Goal: Task Accomplishment & Management: Manage account settings

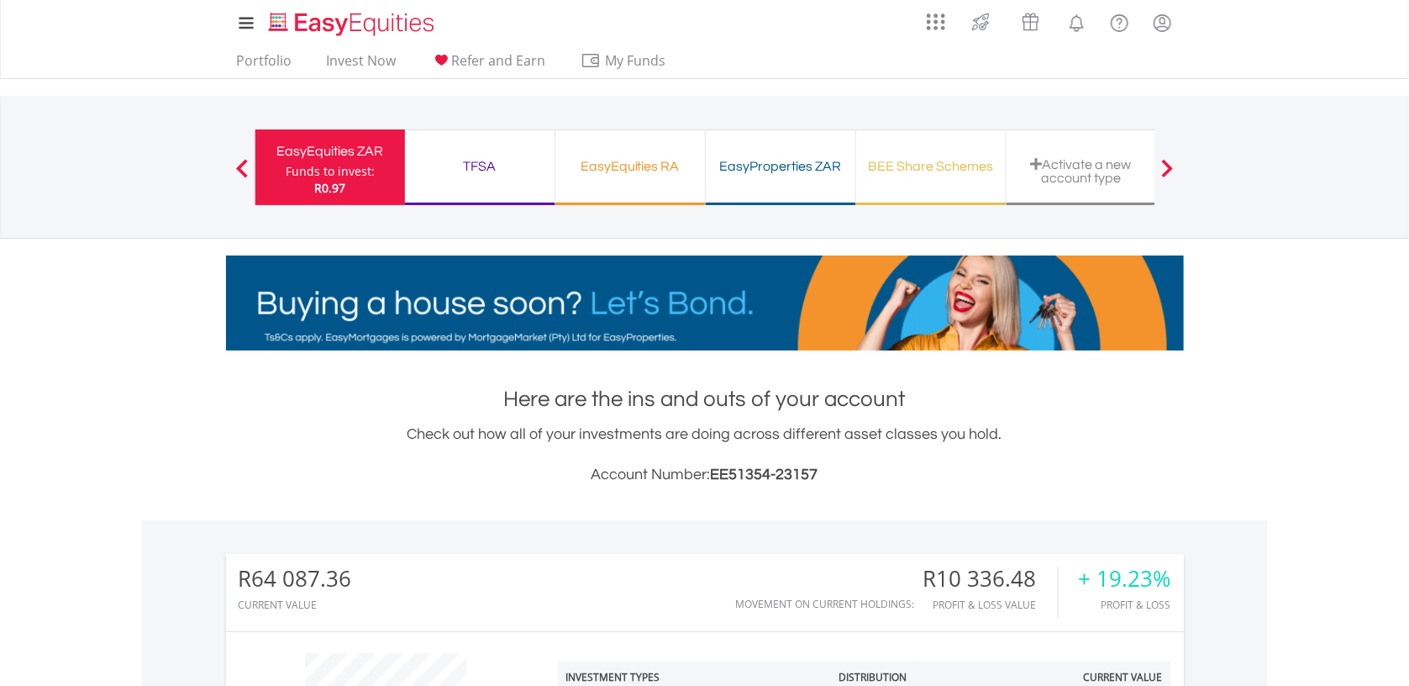
scroll to position [161, 320]
click at [275, 62] on link "Portfolio" at bounding box center [264, 65] width 69 height 26
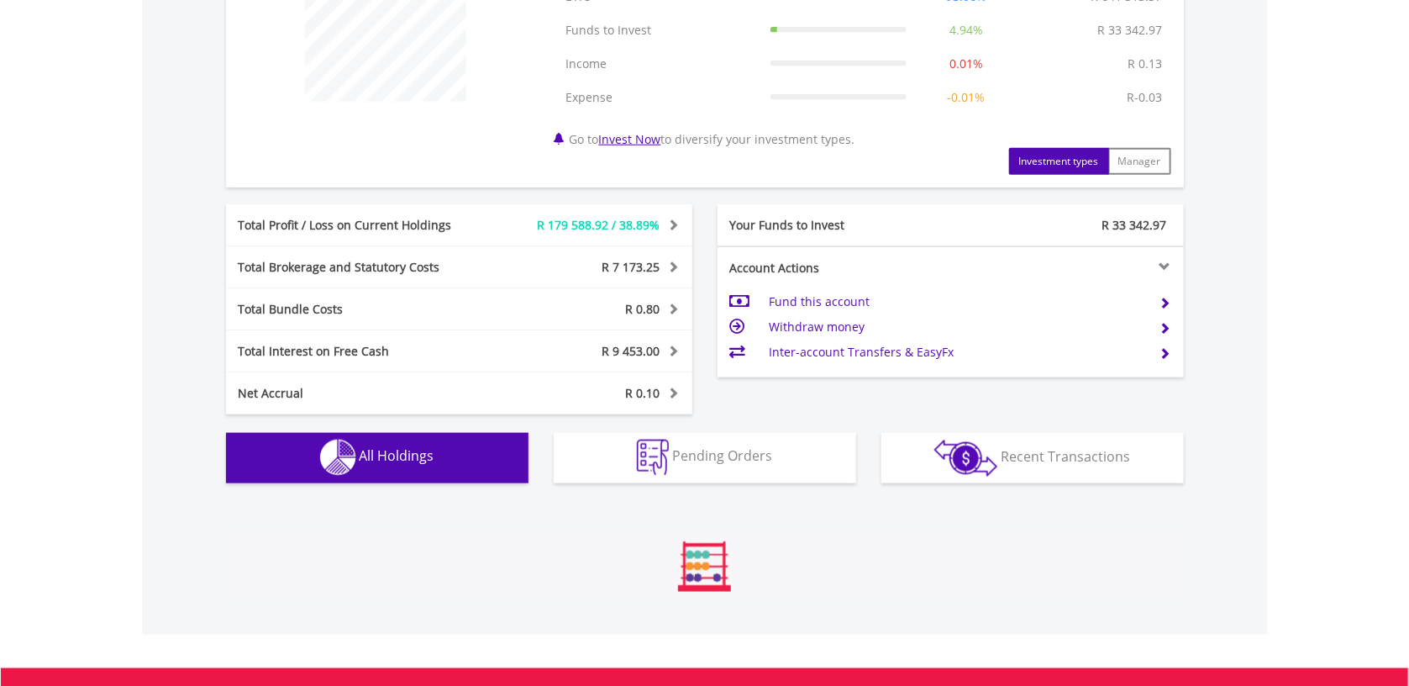
scroll to position [1244, 0]
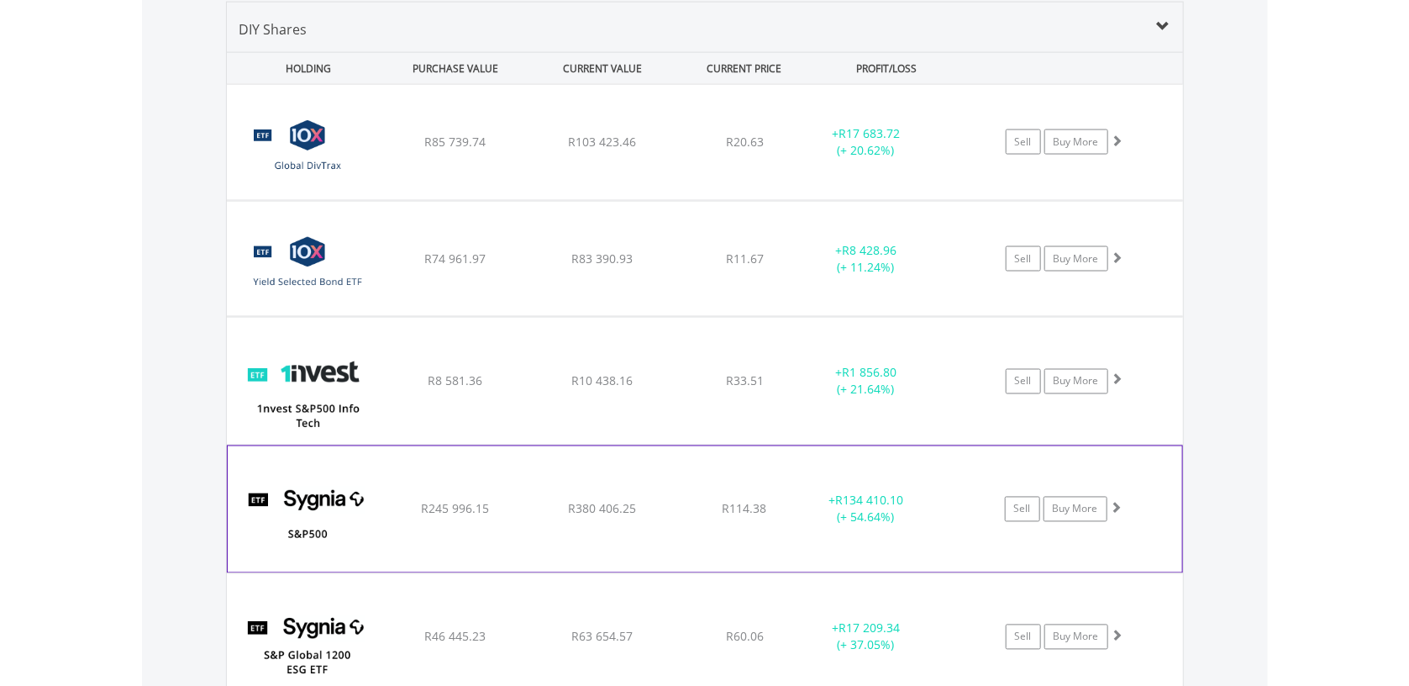
click at [1120, 506] on span at bounding box center [1117, 508] width 12 height 12
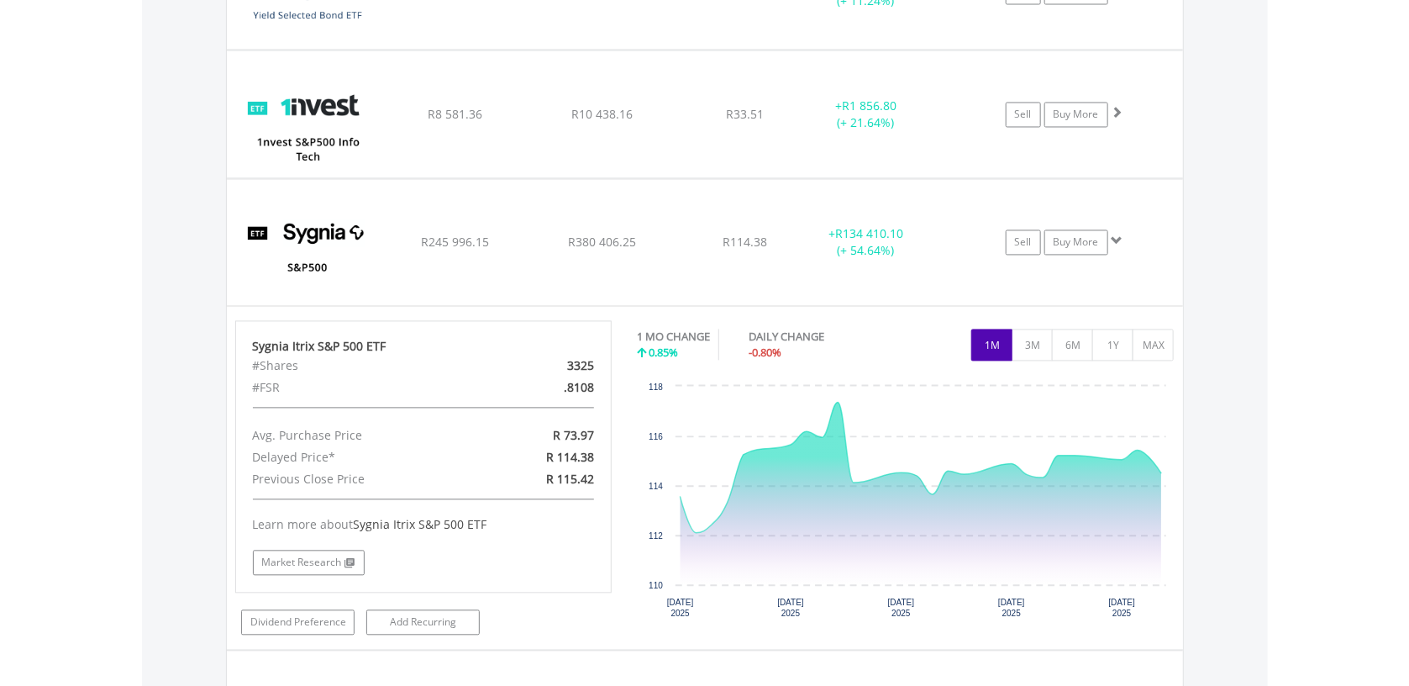
scroll to position [1512, 0]
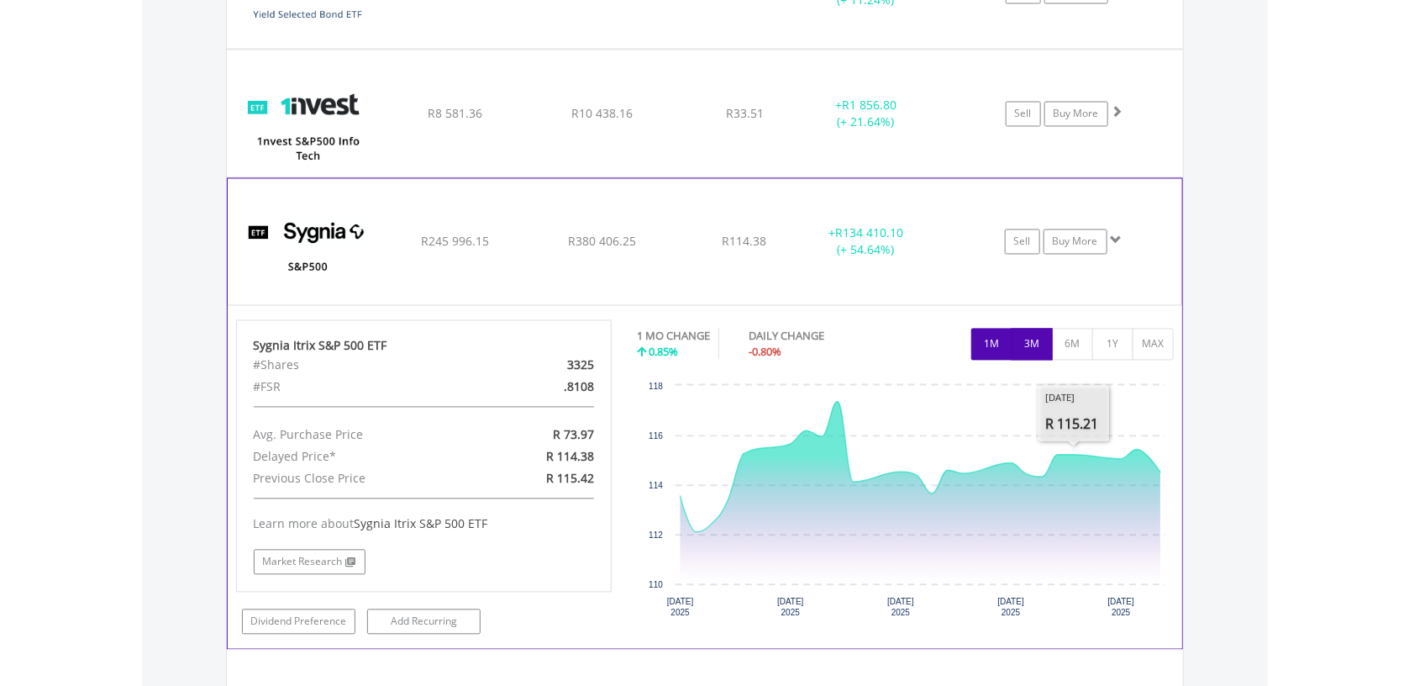
click at [1032, 344] on button "3M" at bounding box center [1032, 345] width 41 height 32
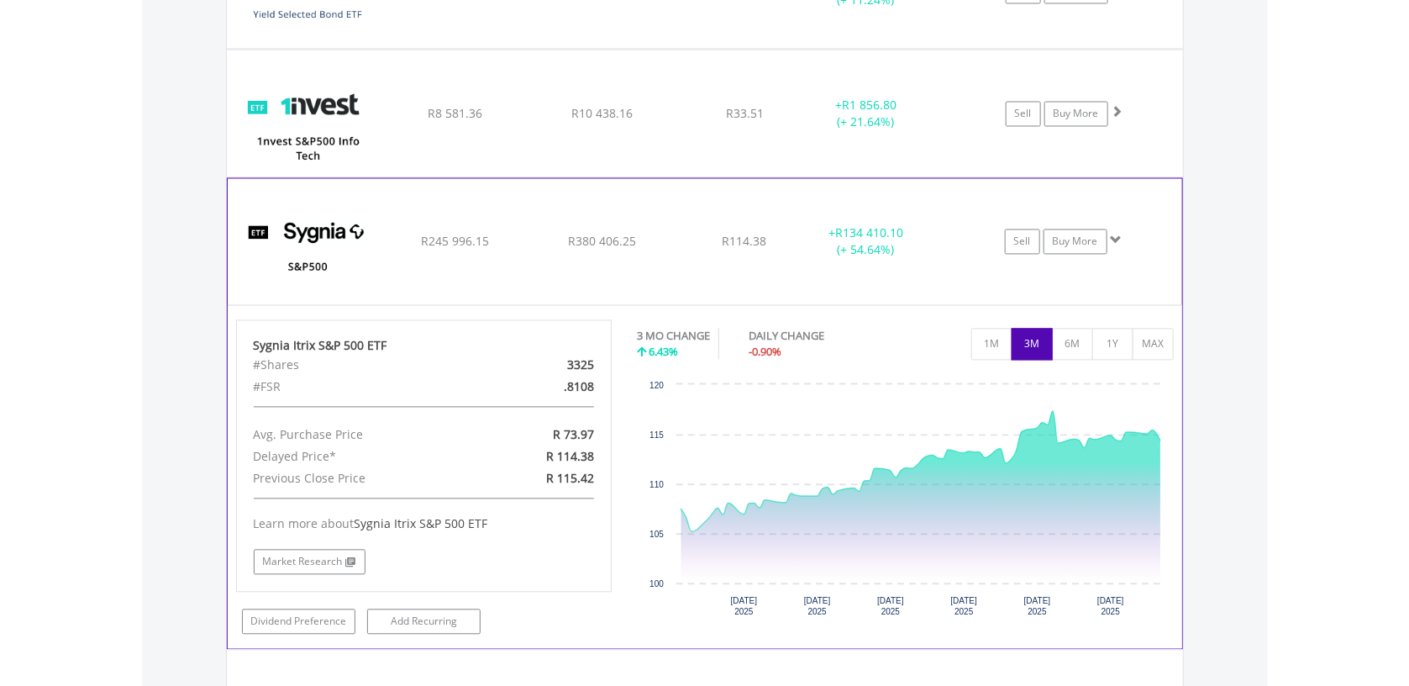
click at [1119, 234] on span at bounding box center [1117, 240] width 12 height 12
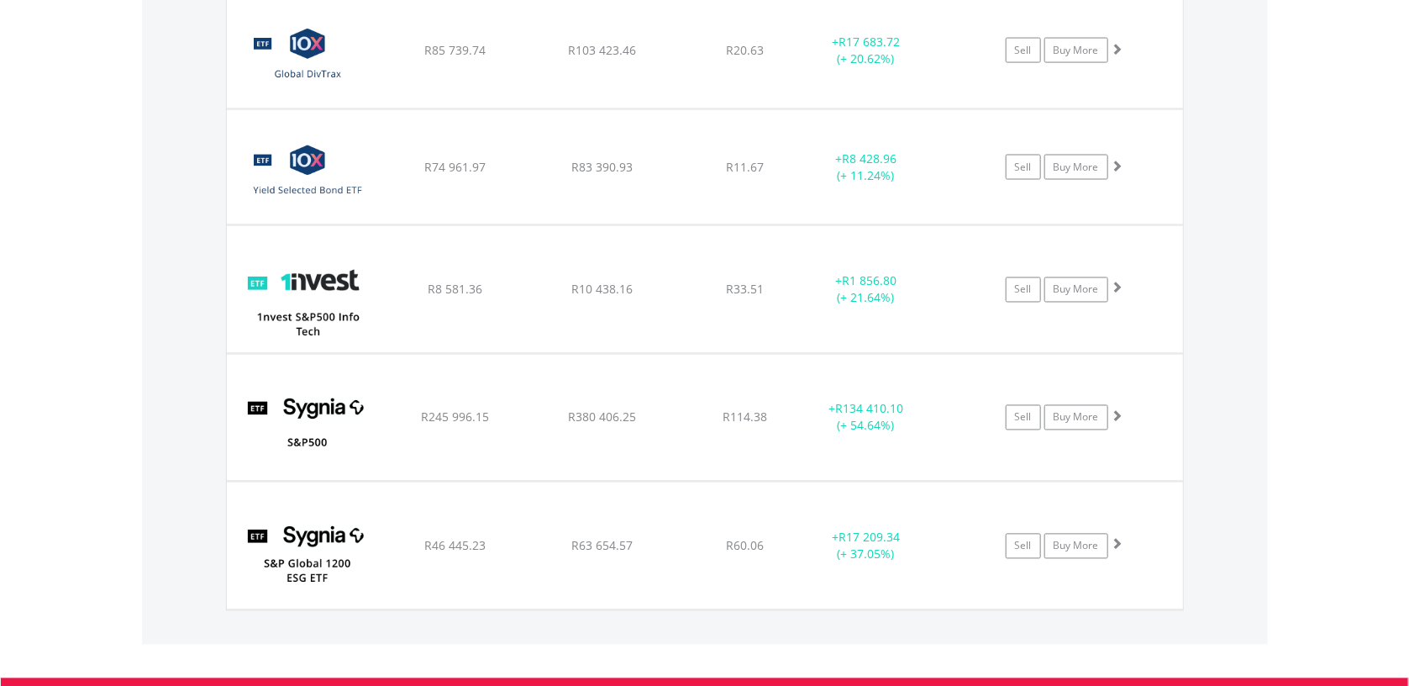
scroll to position [1333, 0]
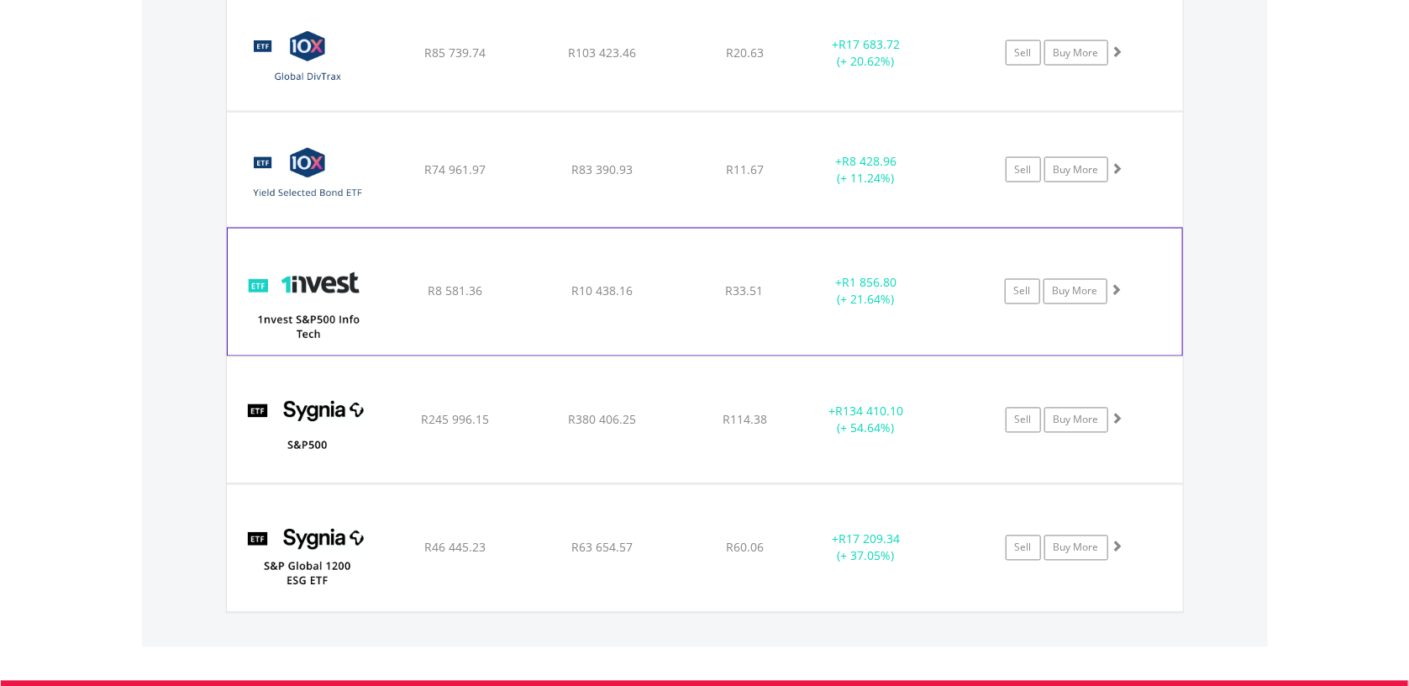
click at [1118, 291] on span at bounding box center [1117, 290] width 12 height 12
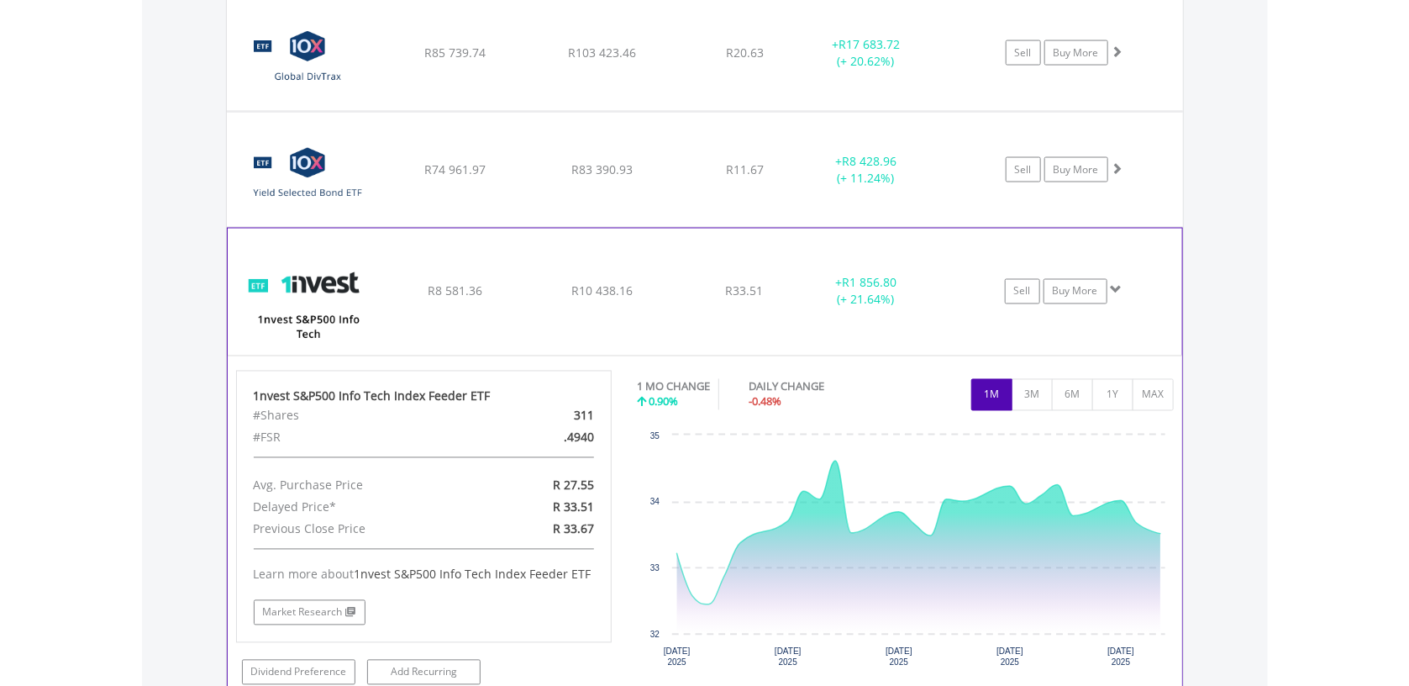
click at [1118, 291] on span at bounding box center [1117, 290] width 12 height 12
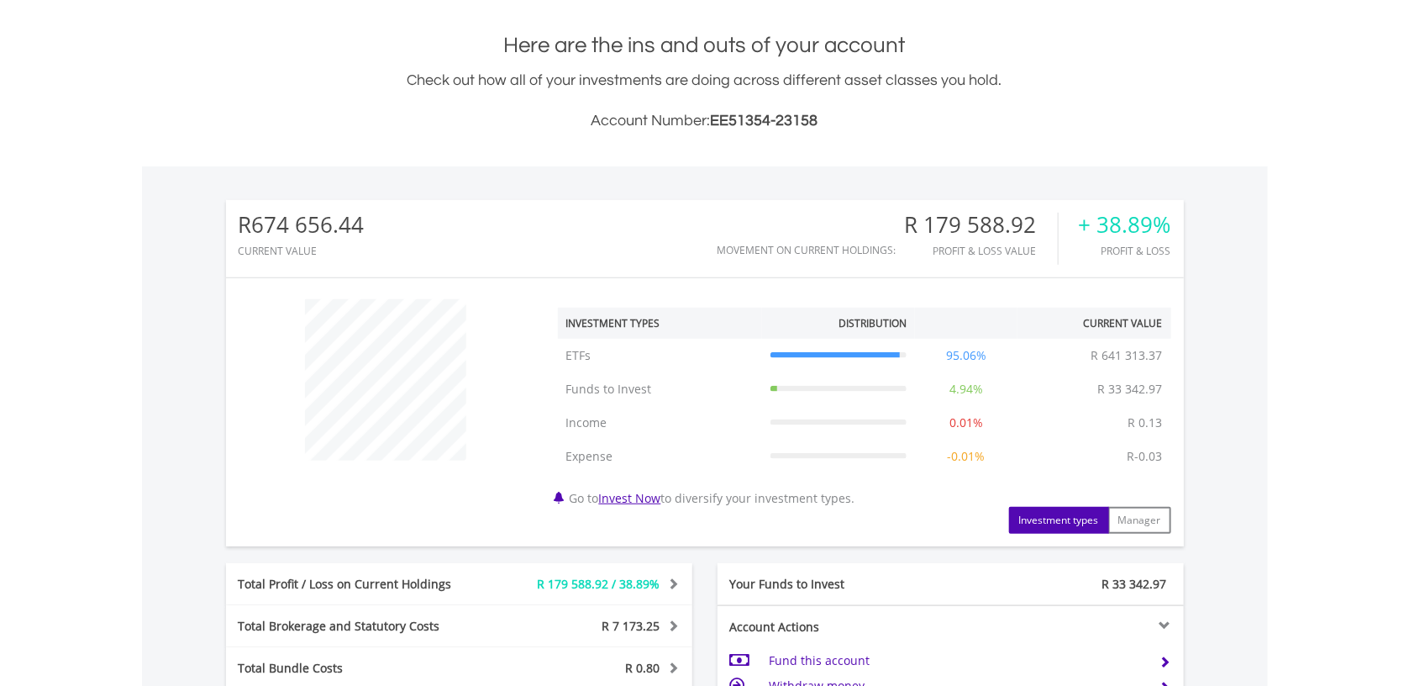
scroll to position [0, 0]
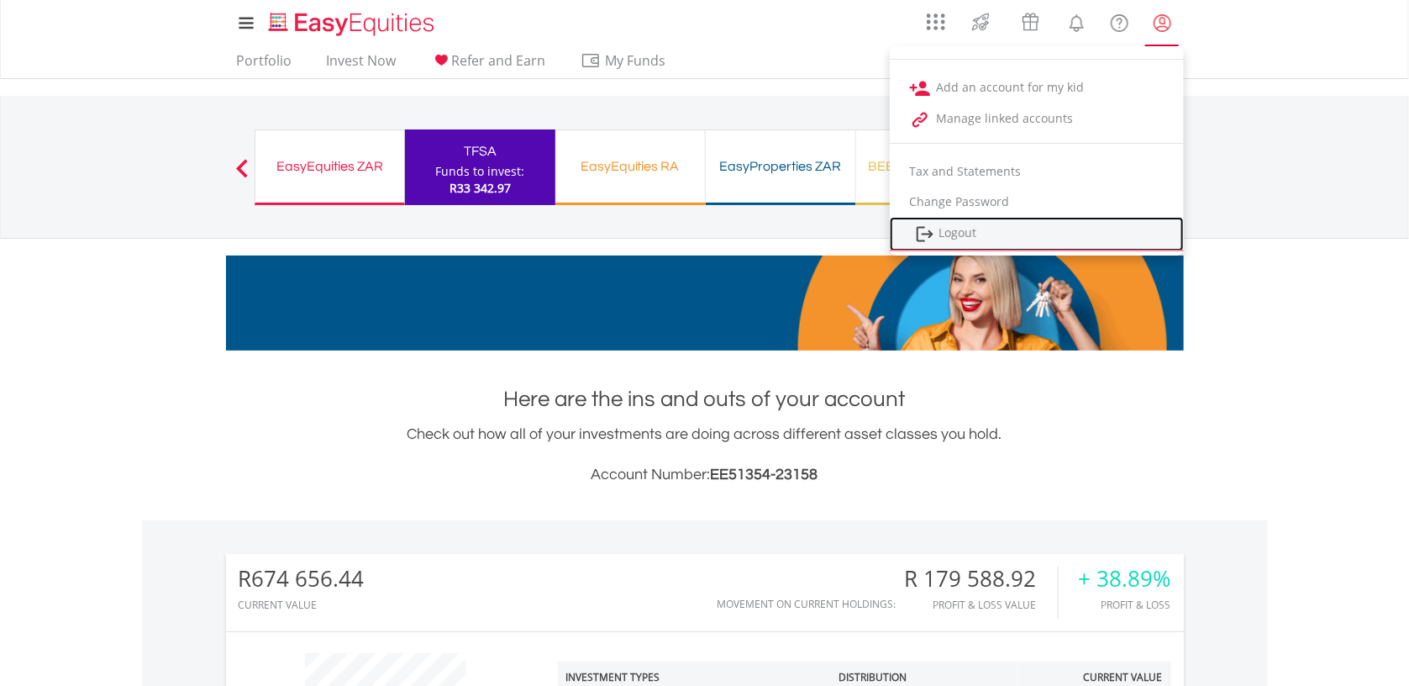
click at [1029, 235] on link "Logout" at bounding box center [1037, 234] width 294 height 34
